Goal: Task Accomplishment & Management: Use online tool/utility

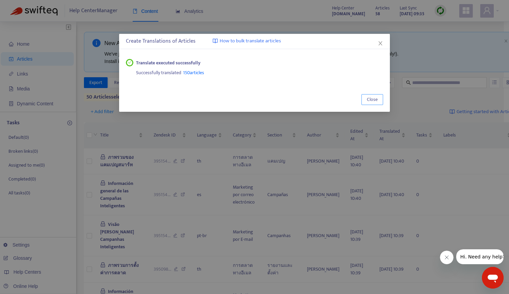
click at [369, 101] on span "Close" at bounding box center [372, 99] width 11 height 7
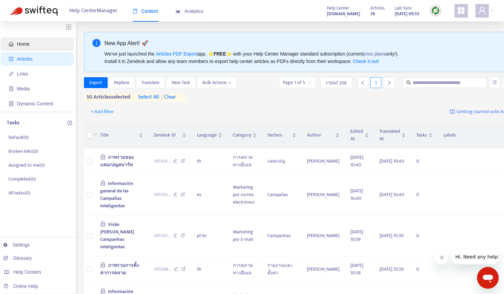
click at [30, 44] on span "Home" at bounding box center [39, 44] width 60 height 14
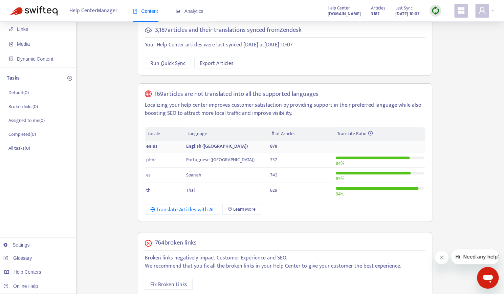
scroll to position [47, 0]
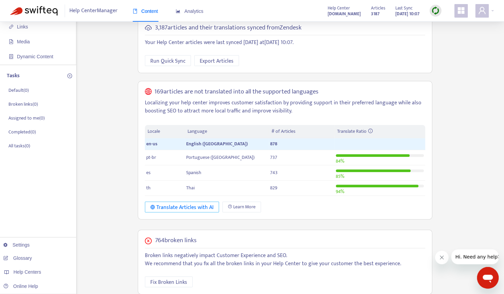
click at [195, 206] on div "Translate Articles with AI" at bounding box center [181, 207] width 63 height 8
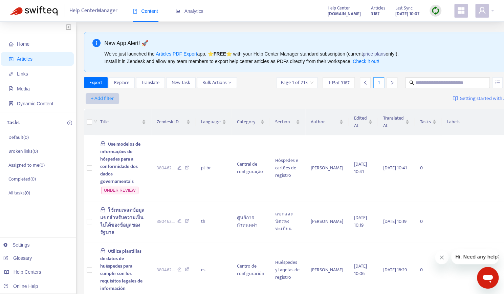
click at [95, 97] on span "+ Add filter" at bounding box center [102, 98] width 23 height 8
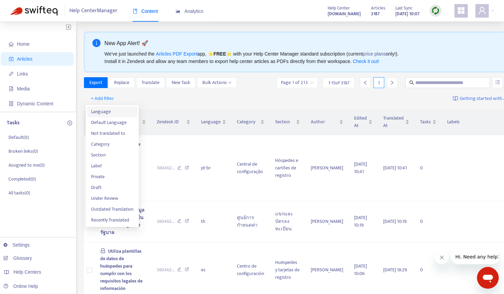
click at [106, 111] on span "Language" at bounding box center [112, 111] width 42 height 7
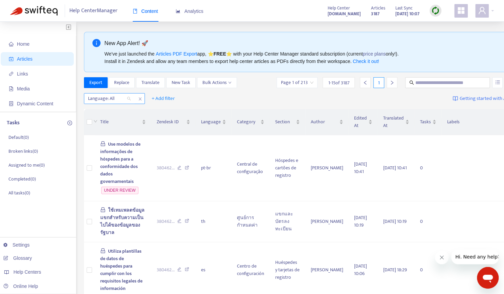
click at [125, 98] on div at bounding box center [106, 98] width 41 height 8
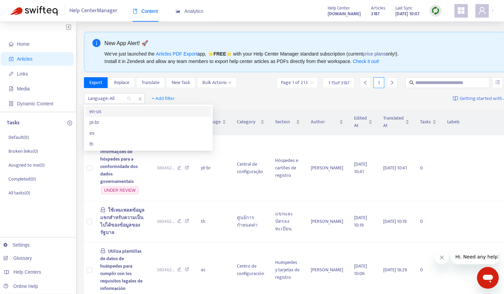
click at [100, 111] on div "en-us" at bounding box center [148, 111] width 118 height 7
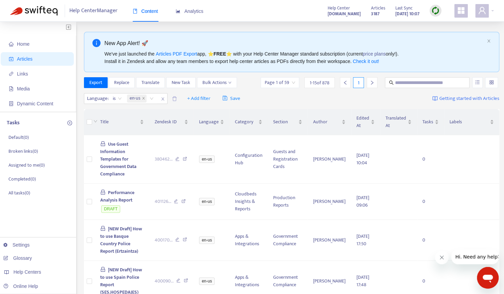
click at [284, 96] on div "Language : is en-us + Add filter Save Getting started with Articles" at bounding box center [291, 99] width 415 height 16
click at [286, 84] on input "search" at bounding box center [280, 82] width 30 height 10
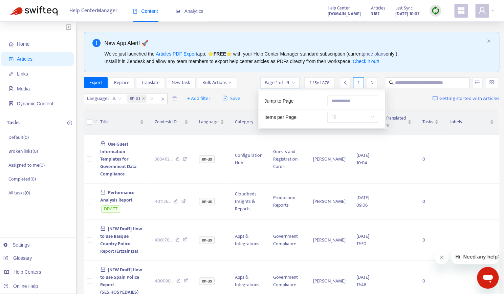
click at [354, 116] on span "15" at bounding box center [352, 117] width 43 height 10
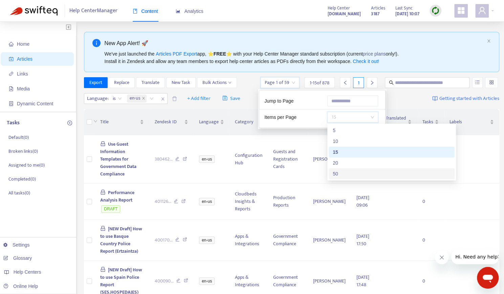
click at [338, 175] on div "50" at bounding box center [392, 173] width 118 height 7
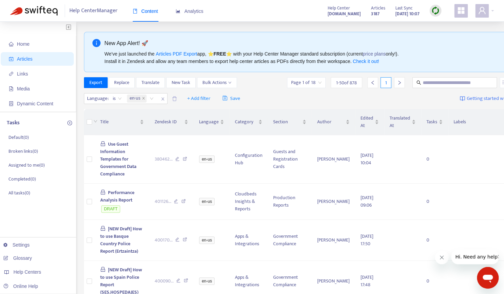
click at [275, 101] on div "Language : is en-us + Add filter Save Getting started with Articles" at bounding box center [305, 99] width 443 height 16
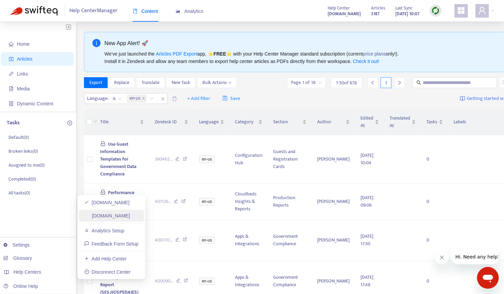
click at [121, 214] on link "[DOMAIN_NAME]" at bounding box center [107, 215] width 46 height 5
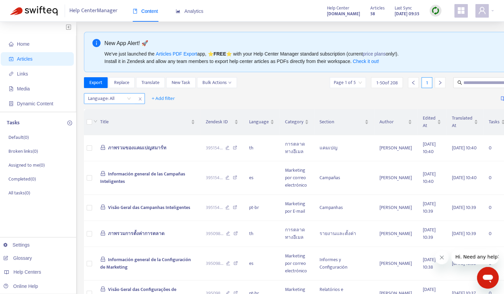
click at [128, 98] on div "Language: All" at bounding box center [109, 98] width 50 height 10
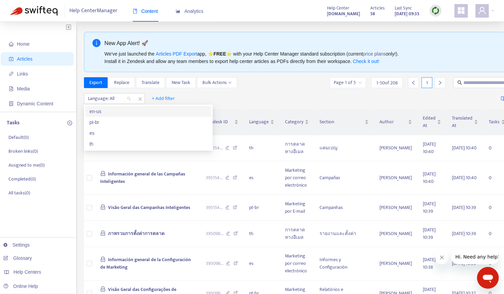
click at [93, 111] on div "en-us" at bounding box center [148, 111] width 118 height 7
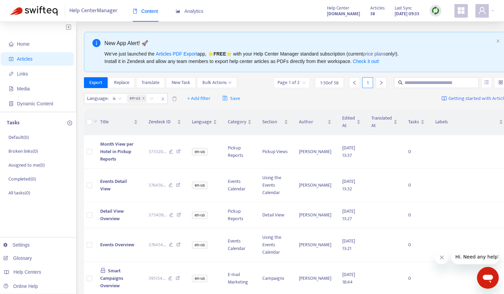
click at [313, 100] on div "Language : is en-us + Add filter Save Getting started with Articles" at bounding box center [296, 99] width 425 height 16
click at [286, 83] on input "search" at bounding box center [291, 82] width 28 height 10
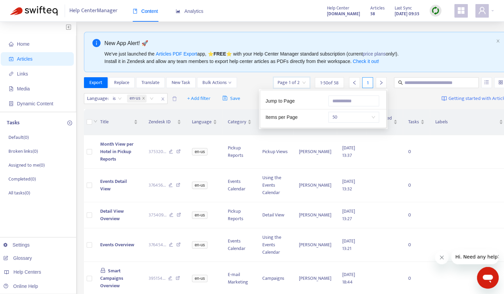
click at [398, 100] on div "Language : is en-us + Add filter Save Getting started with Articles" at bounding box center [296, 99] width 425 height 16
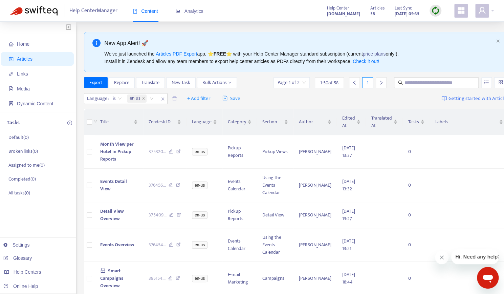
click at [379, 85] on icon "right" at bounding box center [381, 82] width 5 height 5
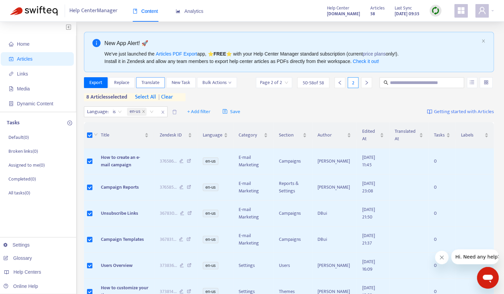
click at [148, 81] on span "Translate" at bounding box center [150, 82] width 18 height 7
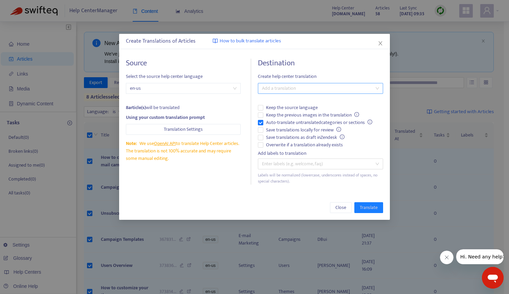
click at [271, 88] on div at bounding box center [316, 88] width 115 height 8
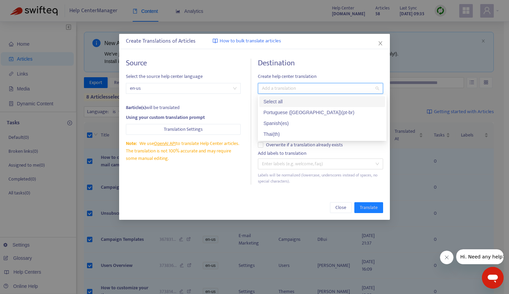
click at [268, 103] on div "Select all" at bounding box center [322, 101] width 118 height 7
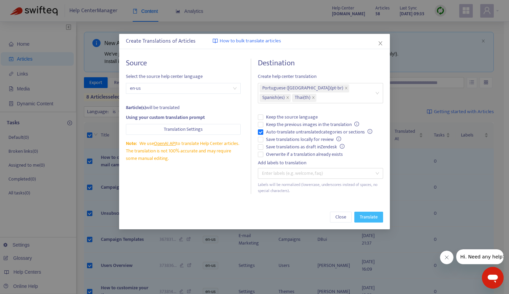
click at [366, 220] on span "Translate" at bounding box center [369, 216] width 18 height 7
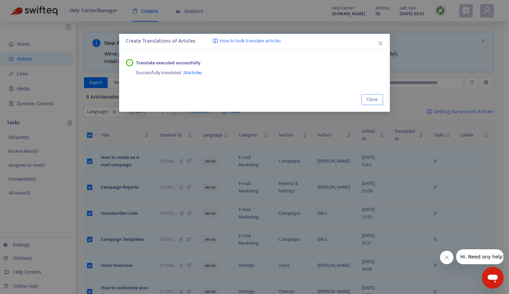
click at [372, 101] on span "Close" at bounding box center [372, 99] width 11 height 7
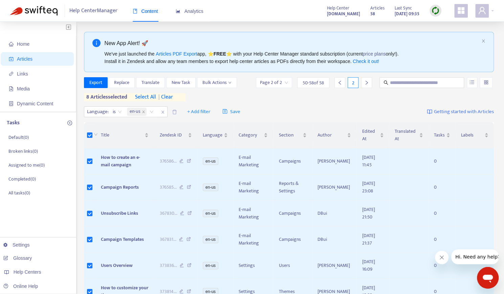
click at [30, 58] on span "Articles" at bounding box center [25, 58] width 16 height 5
click at [39, 48] on span "Home" at bounding box center [39, 44] width 60 height 14
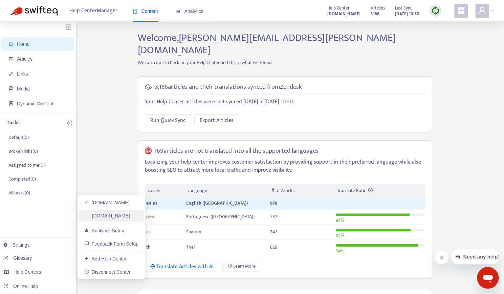
click at [112, 216] on link "[DOMAIN_NAME]" at bounding box center [107, 215] width 46 height 5
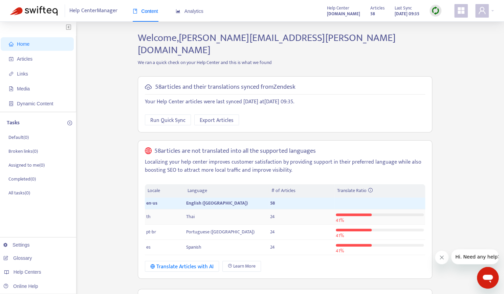
click at [350, 213] on div at bounding box center [354, 214] width 36 height 3
click at [370, 211] on td "41 %" at bounding box center [379, 216] width 91 height 15
click at [372, 226] on div "41 %" at bounding box center [380, 232] width 88 height 12
click at [204, 158] on p "Localizing your help center improves customer satisfaction by providing support…" at bounding box center [285, 166] width 280 height 16
click at [180, 262] on div "Translate Articles with AI" at bounding box center [181, 266] width 63 height 8
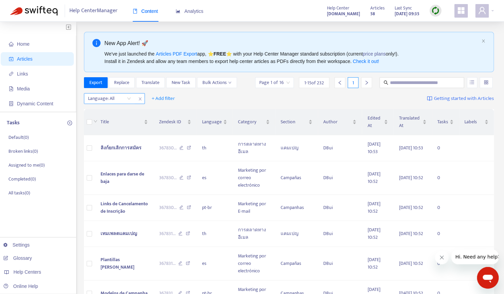
click at [127, 98] on div "Language: All" at bounding box center [109, 98] width 50 height 10
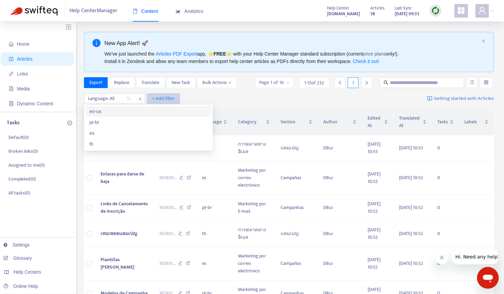
click at [165, 94] on span "+ Add filter" at bounding box center [163, 98] width 23 height 8
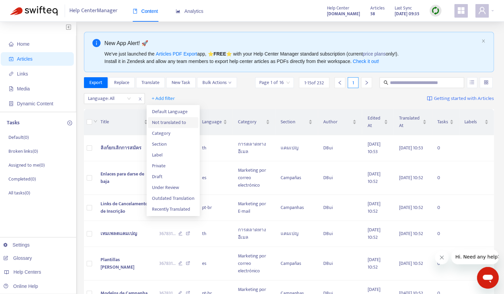
click at [168, 123] on span "Not translated to" at bounding box center [173, 122] width 42 height 7
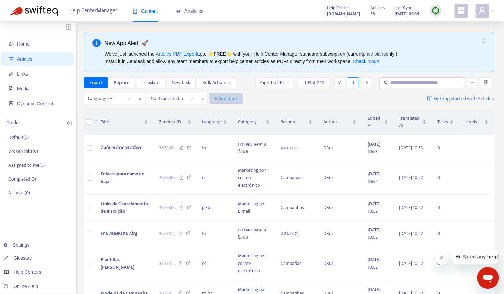
click at [223, 98] on span "+ Add filter" at bounding box center [225, 98] width 23 height 8
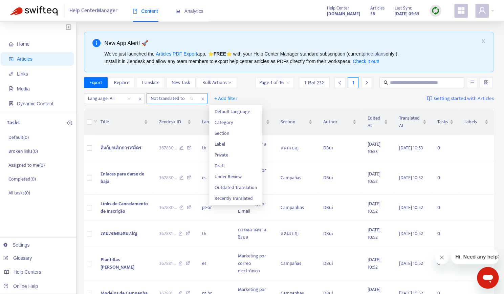
click at [188, 94] on div at bounding box center [168, 98] width 41 height 8
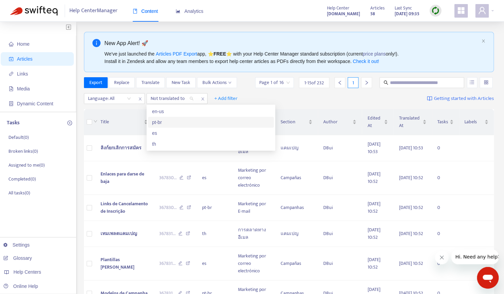
click at [168, 122] on div "pt-br" at bounding box center [211, 121] width 118 height 7
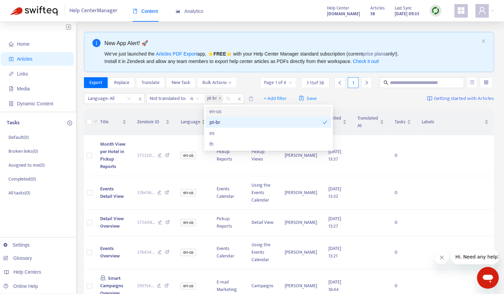
click at [291, 80] on input "search" at bounding box center [278, 82] width 28 height 10
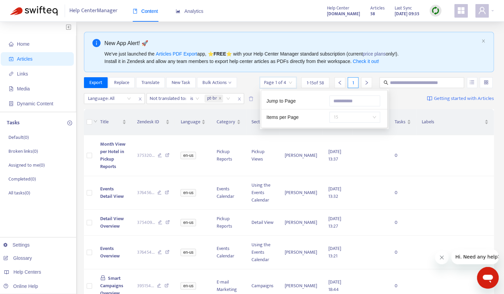
click at [354, 113] on span "15" at bounding box center [354, 117] width 43 height 10
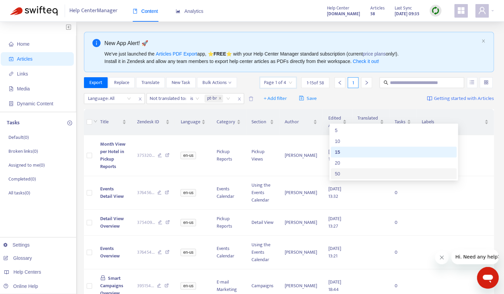
click at [340, 174] on div "50" at bounding box center [394, 173] width 118 height 7
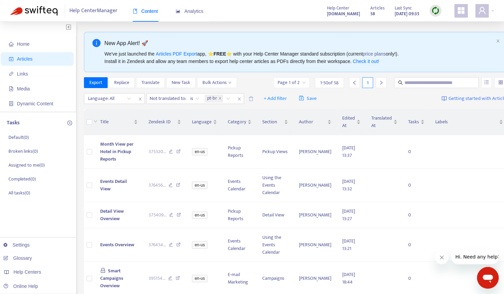
click at [388, 97] on div "Language: All Not translated to : is pt-br + Add filter Save Getting started wi…" at bounding box center [296, 99] width 425 height 16
